Goal: Navigation & Orientation: Understand site structure

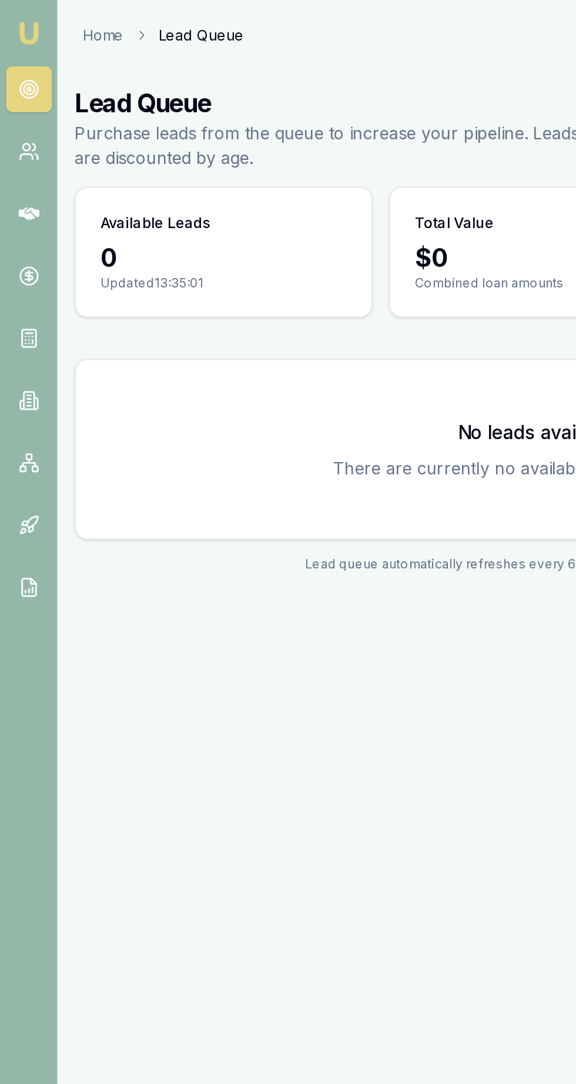
click at [14, 82] on icon at bounding box center [17, 86] width 12 height 12
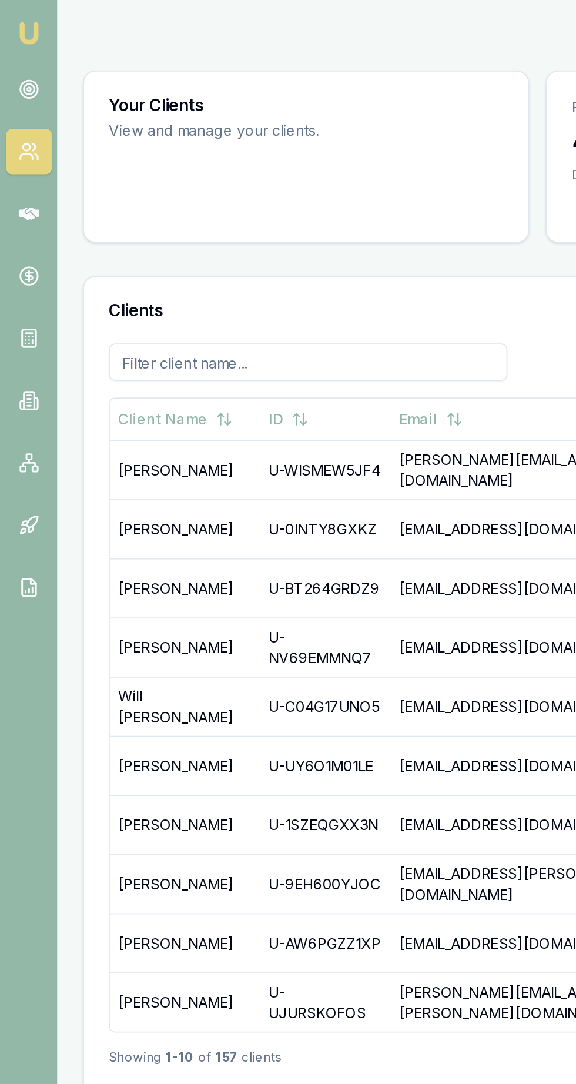
click at [14, 193] on icon at bounding box center [14, 193] width 0 height 0
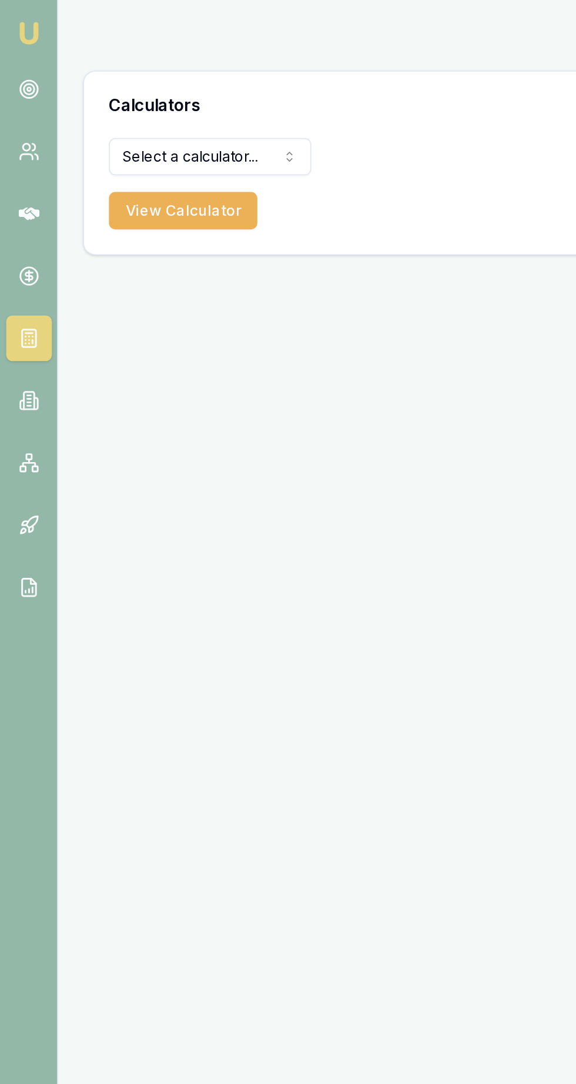
click at [11, 225] on icon at bounding box center [17, 227] width 12 height 12
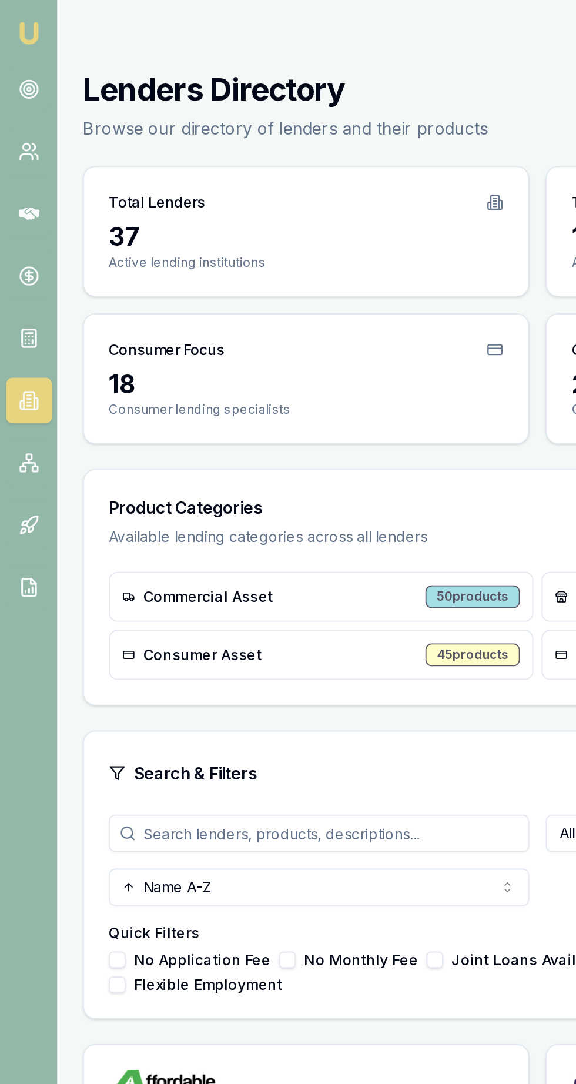
click at [14, 258] on icon at bounding box center [17, 262] width 12 height 12
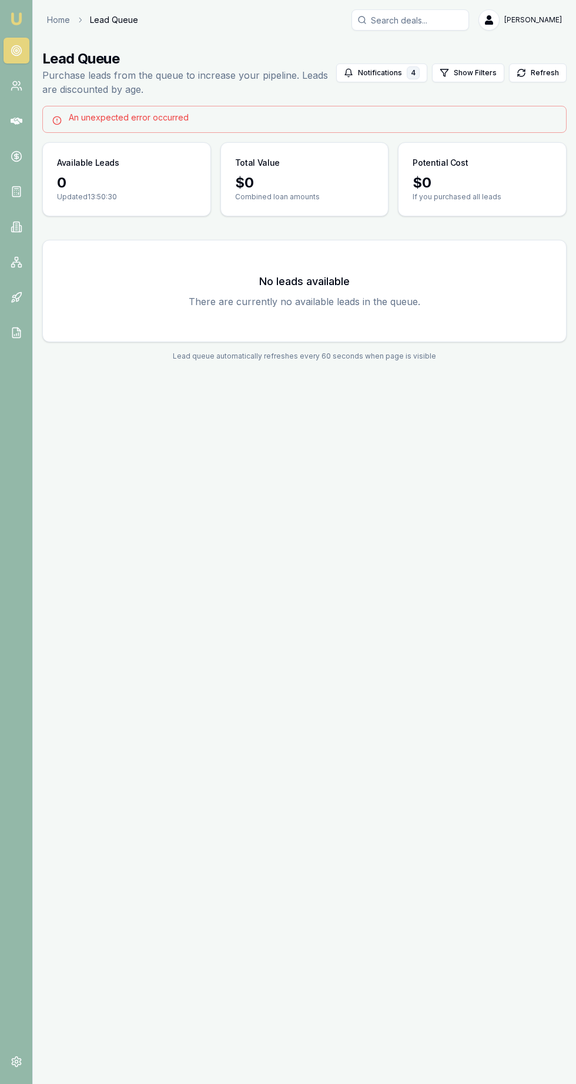
click at [380, 73] on button "Notifications 4" at bounding box center [381, 72] width 91 height 19
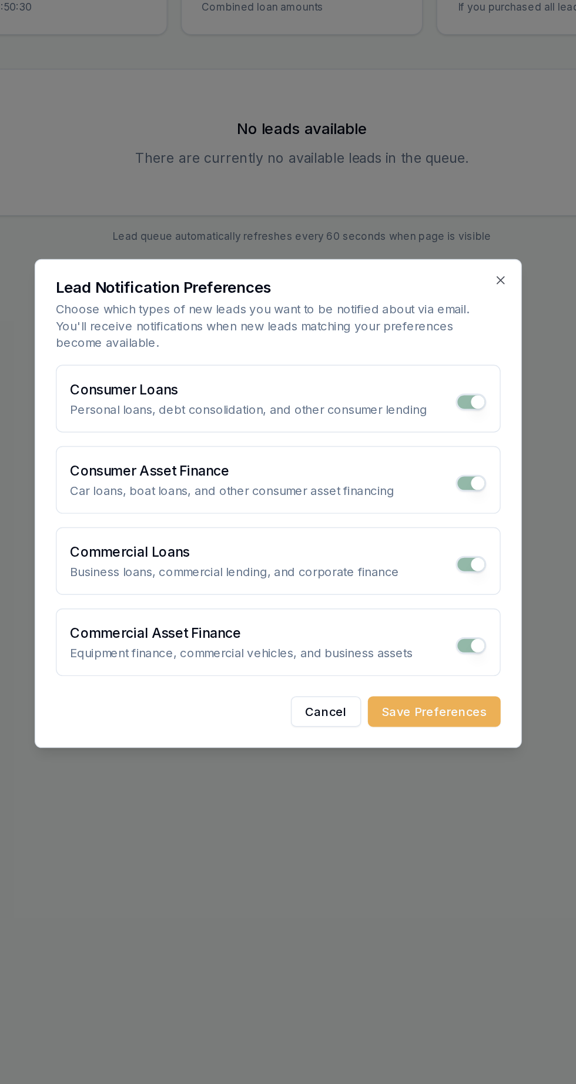
click at [327, 687] on button "Cancel" at bounding box center [321, 686] width 49 height 21
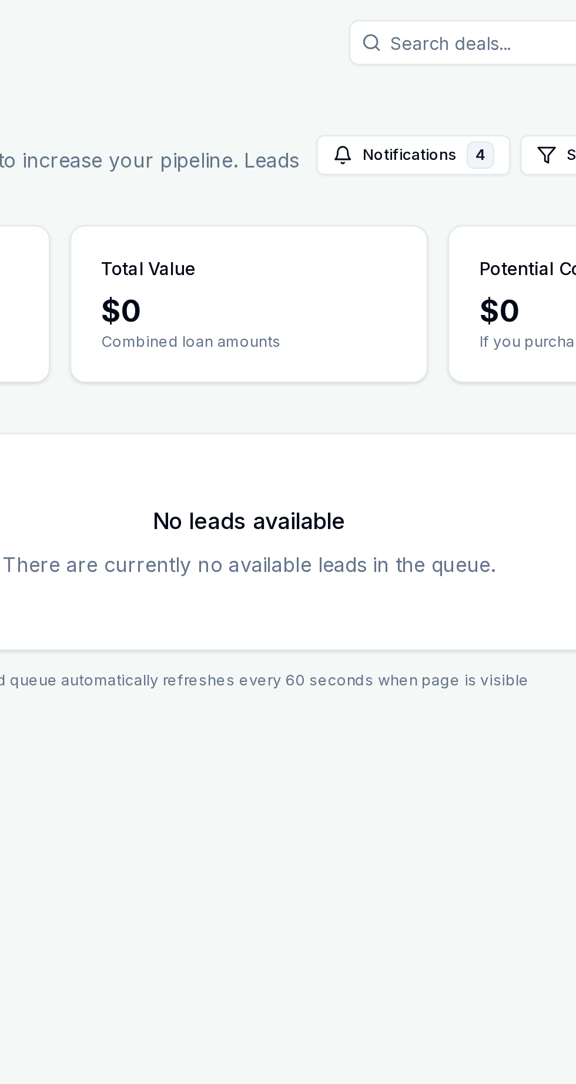
click at [349, 76] on icon "button" at bounding box center [348, 76] width 1 height 1
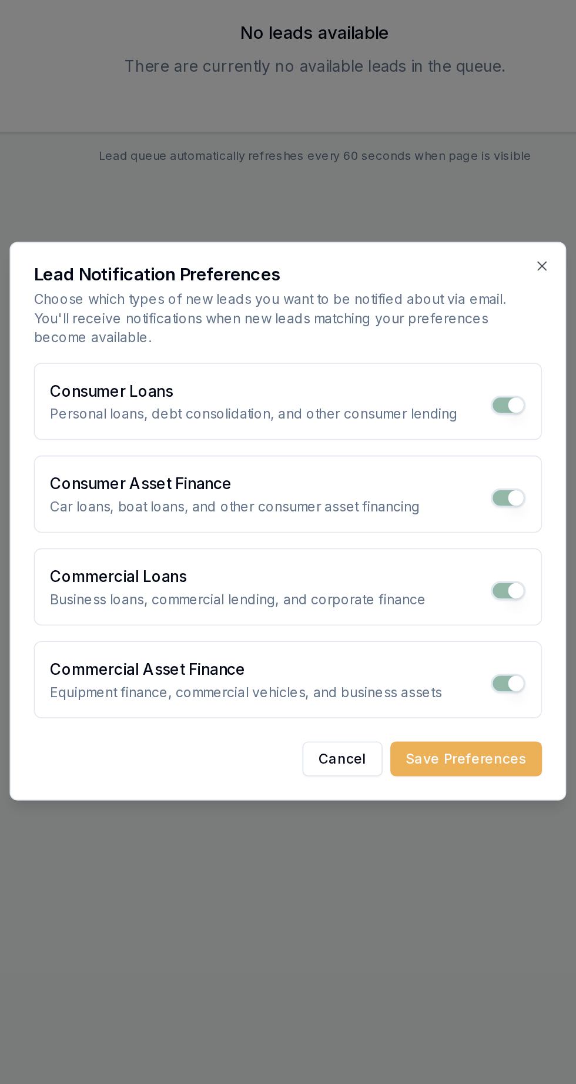
click at [326, 688] on button "Cancel" at bounding box center [321, 686] width 49 height 21
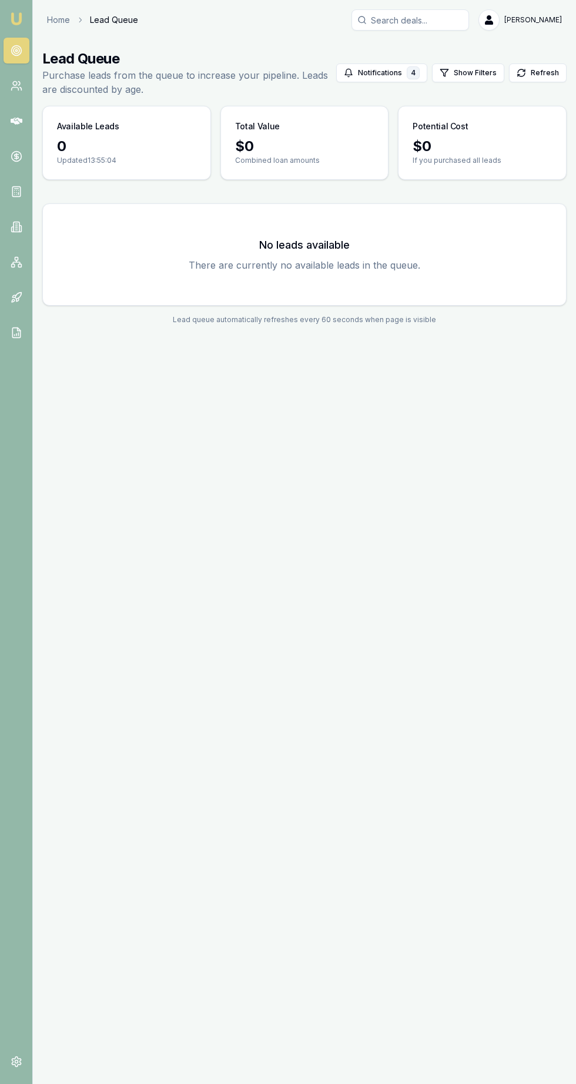
click at [535, 70] on button "Refresh" at bounding box center [538, 72] width 58 height 19
